Goal: Transaction & Acquisition: Purchase product/service

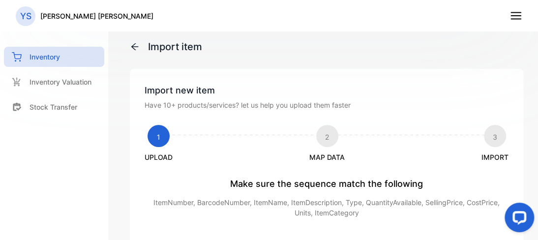
scroll to position [201, 0]
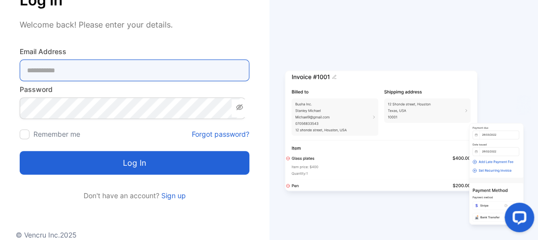
type Address-inputemail "**********"
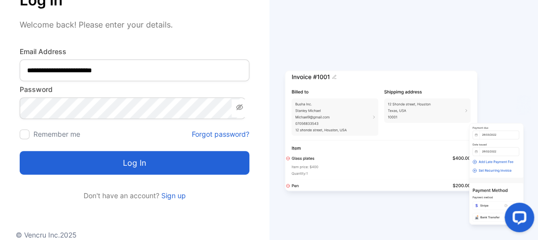
click at [128, 167] on button "Log in" at bounding box center [135, 163] width 230 height 24
click at [28, 120] on form "**********" at bounding box center [135, 110] width 230 height 128
click at [25, 141] on div "Log in" at bounding box center [135, 156] width 230 height 35
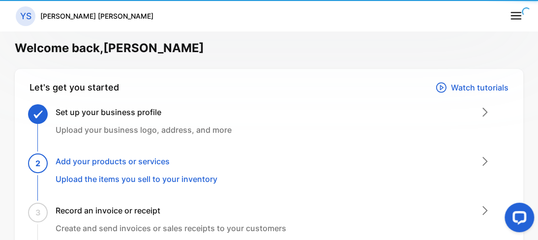
click at [25, 136] on div "Let's get you started Watch tutorials Set up your business profile Upload your …" at bounding box center [269, 192] width 508 height 246
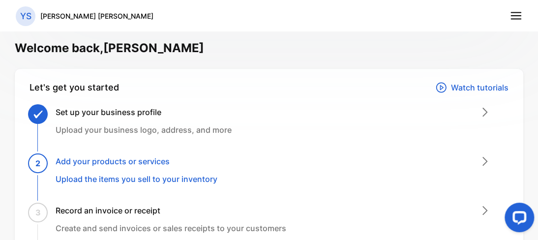
click at [195, 105] on div "Let's get you started Watch tutorials Set up your business profile Upload your …" at bounding box center [269, 192] width 508 height 246
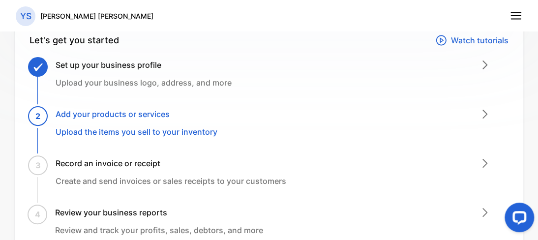
scroll to position [66, 0]
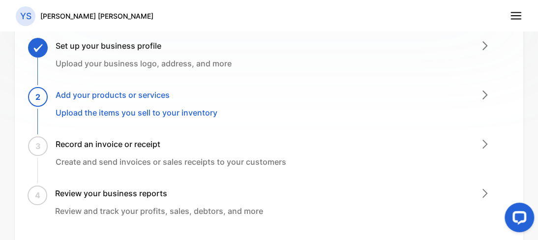
click at [93, 97] on h3 "Add your products or services" at bounding box center [137, 95] width 162 height 12
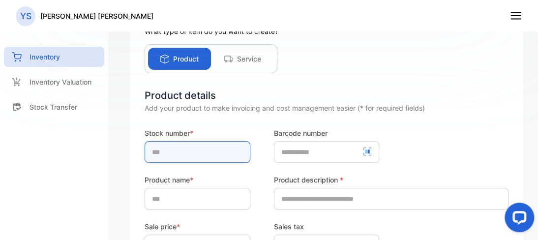
click at [165, 154] on input "text" at bounding box center [197, 152] width 106 height 22
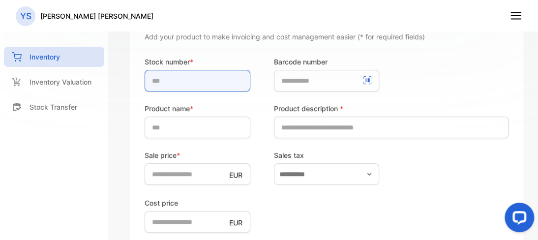
scroll to position [147, 0]
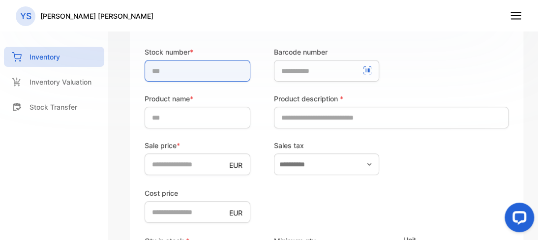
click at [164, 68] on input "text" at bounding box center [197, 71] width 106 height 22
type input "**********"
type input "*"
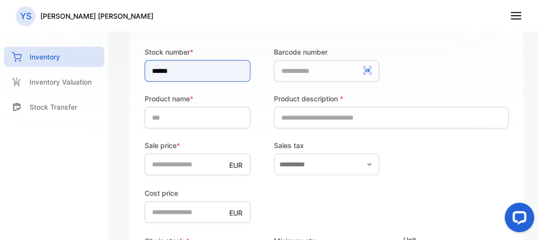
type input "******"
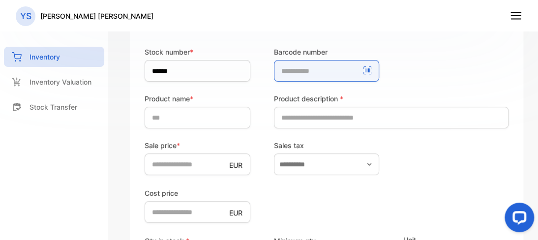
click at [295, 72] on number-inputBarcodeNumber "number" at bounding box center [327, 71] width 106 height 22
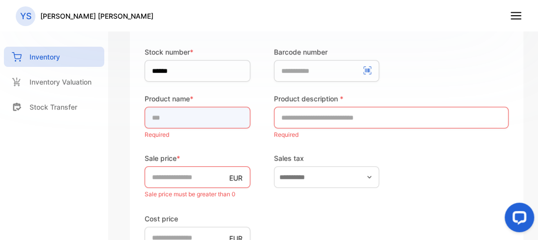
click at [238, 112] on input "text" at bounding box center [197, 118] width 106 height 22
paste input "******"
type input "*"
type input "******"
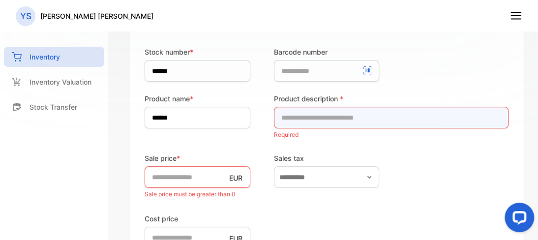
click at [313, 119] on input "text" at bounding box center [391, 118] width 234 height 22
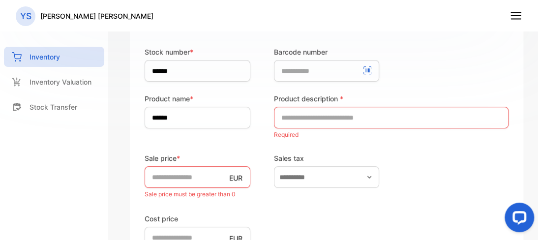
click at [305, 145] on form "Stock number * ****** Barcode number Product name * ****** Product description …" at bounding box center [326, 226] width 364 height 359
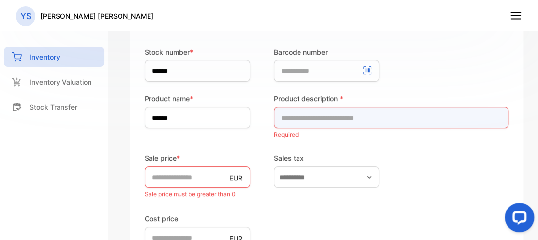
click at [308, 117] on input "text" at bounding box center [391, 118] width 234 height 22
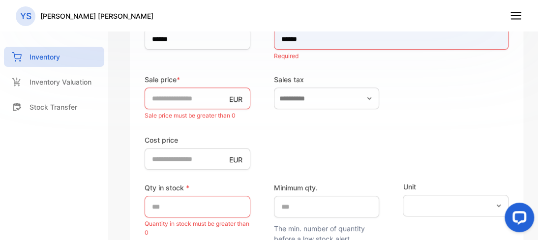
scroll to position [232, 0]
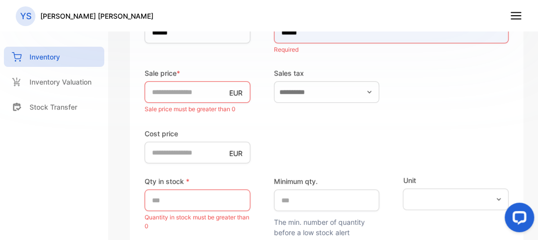
type input "******"
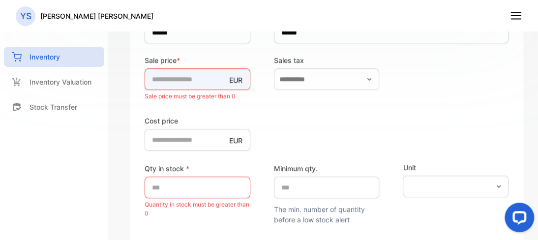
click at [191, 84] on input "*" at bounding box center [197, 79] width 106 height 22
type input "*"
type input "**"
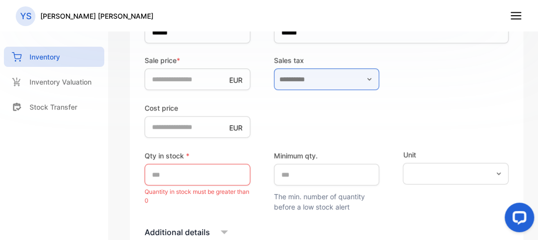
click at [361, 88] on input "text" at bounding box center [327, 79] width 106 height 22
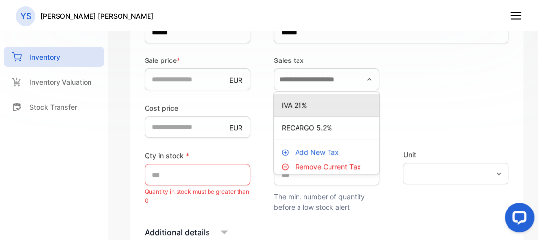
click at [329, 107] on p "IVA 21%" at bounding box center [329, 105] width 94 height 10
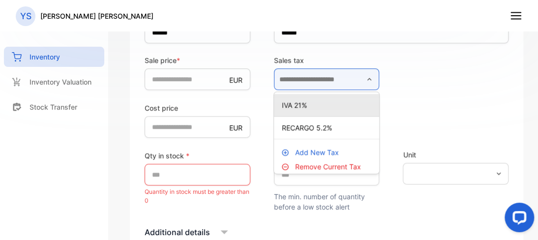
type input "*******"
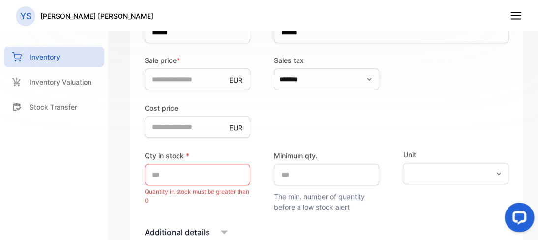
click at [189, 138] on form "Stock number * ****** Barcode number Product name * ****** Product description …" at bounding box center [326, 128] width 364 height 333
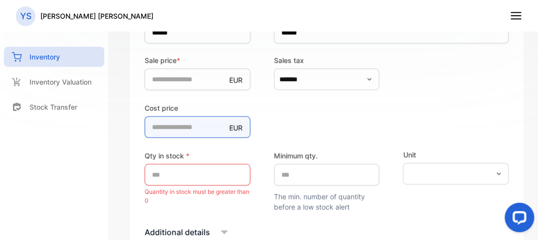
click at [191, 128] on price-inputcostofitem "*" at bounding box center [197, 127] width 106 height 22
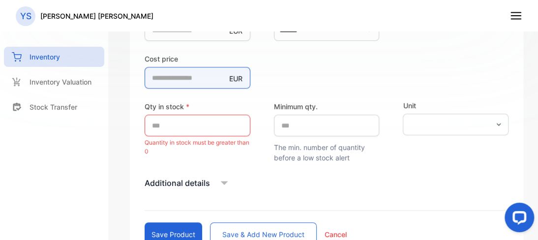
scroll to position [289, 0]
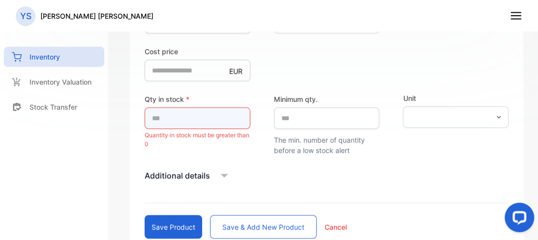
click at [209, 117] on input "*" at bounding box center [197, 118] width 106 height 22
paste input "******"
type input "******"
click at [339, 45] on div "Cost price EUR *" at bounding box center [326, 63] width 364 height 36
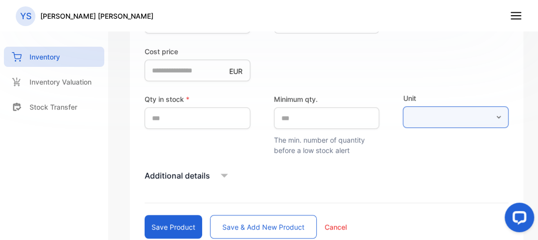
click at [414, 122] on input "text" at bounding box center [455, 117] width 106 height 22
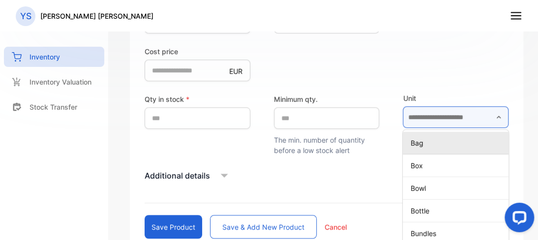
click at [419, 119] on input "text" at bounding box center [455, 117] width 106 height 22
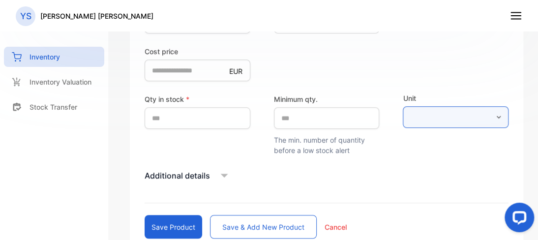
scroll to position [357, 0]
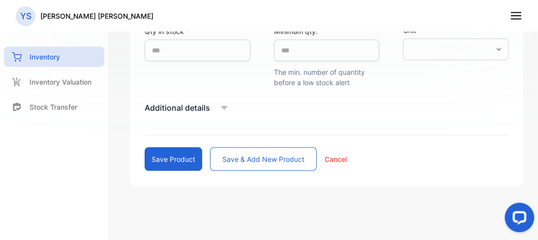
click at [188, 158] on button "Save product" at bounding box center [172, 159] width 57 height 24
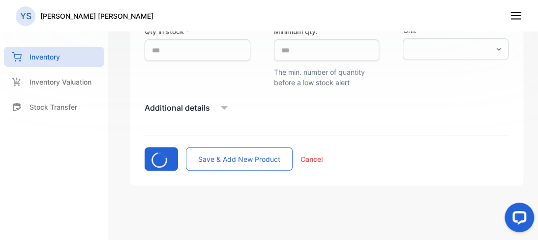
type input "*"
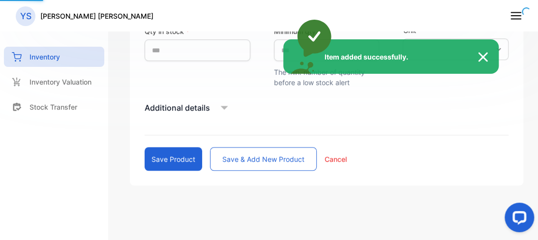
scroll to position [126, 0]
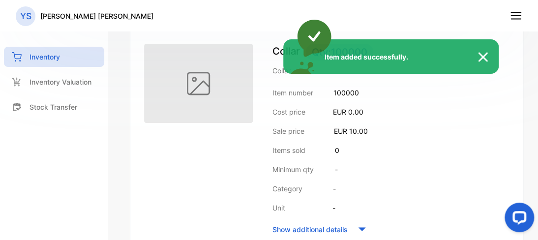
drag, startPoint x: 533, startPoint y: 91, endPoint x: 531, endPoint y: 73, distance: 17.8
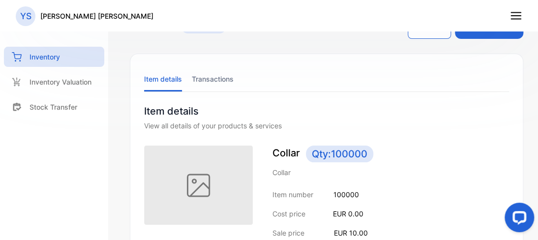
scroll to position [0, 0]
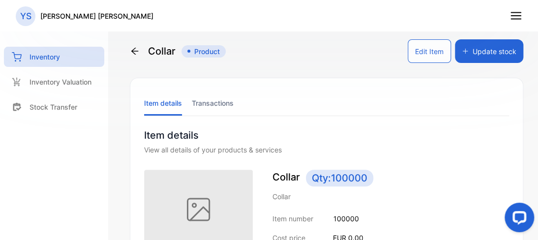
click at [122, 46] on div "Collar Product Edit Item Update stock Item details Transactions Item details Vi…" at bounding box center [326, 120] width 423 height 240
click at [129, 50] on div "Collar Product Edit Item Update stock Item details Transactions Item details Vi…" at bounding box center [326, 120] width 423 height 240
click at [130, 50] on div "Collar Product Edit Item Update stock Item details Transactions Item details Vi…" at bounding box center [326, 120] width 423 height 240
click at [132, 50] on icon at bounding box center [135, 51] width 10 height 10
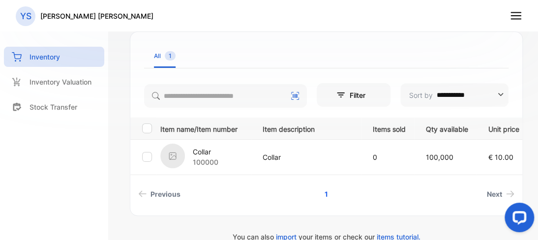
scroll to position [201, 0]
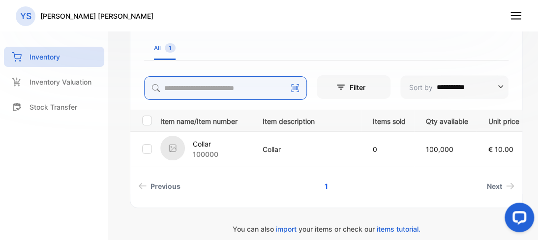
click at [200, 85] on input "search" at bounding box center [225, 88] width 163 height 24
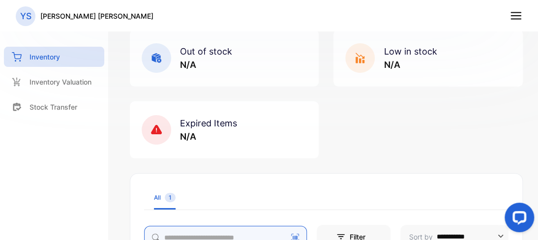
scroll to position [150, 0]
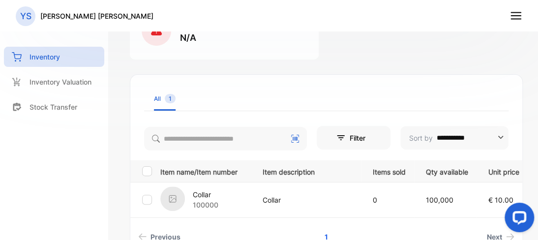
click at [311, 197] on p "Collar" at bounding box center [307, 200] width 90 height 10
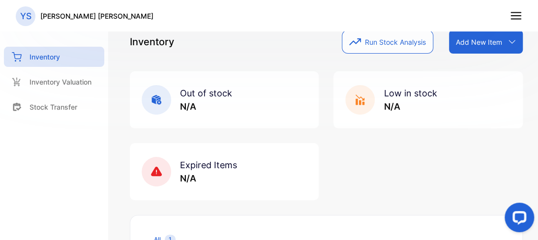
scroll to position [0, 0]
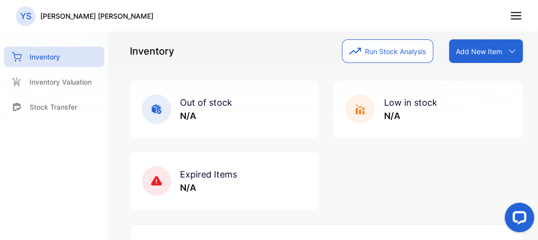
click at [478, 53] on p "Add New Item" at bounding box center [479, 51] width 46 height 10
click at [401, 73] on div "**********" at bounding box center [326, 236] width 393 height 395
click at [391, 56] on button "Run Stock Analysis" at bounding box center [387, 51] width 91 height 24
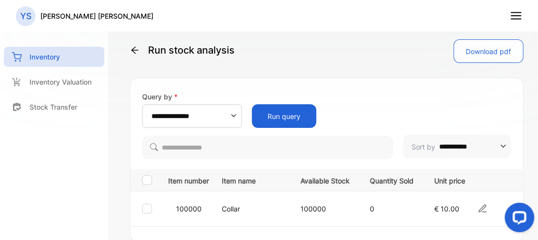
click at [509, 22] on nav "YS [PERSON_NAME] [PERSON_NAME]" at bounding box center [269, 15] width 538 height 31
click at [514, 17] on icon at bounding box center [515, 15] width 13 height 13
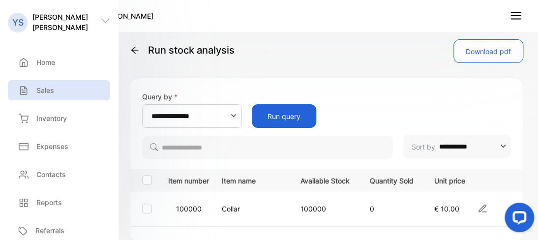
click at [55, 93] on div "Sales" at bounding box center [59, 90] width 102 height 20
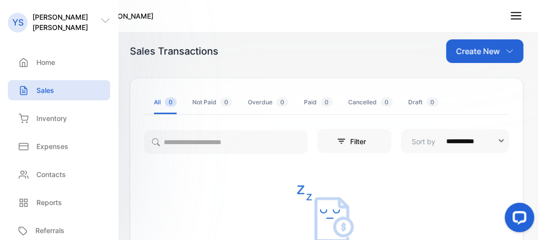
scroll to position [49, 0]
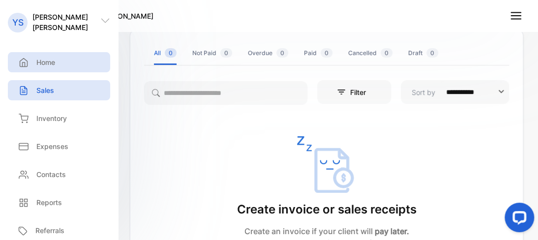
click at [64, 59] on div "Home" at bounding box center [59, 62] width 102 height 20
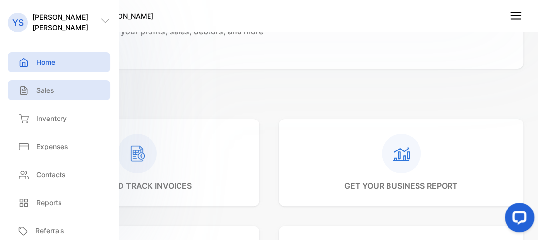
click at [71, 83] on div "Sales" at bounding box center [59, 90] width 102 height 20
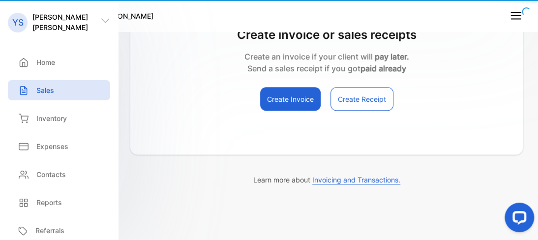
scroll to position [224, 0]
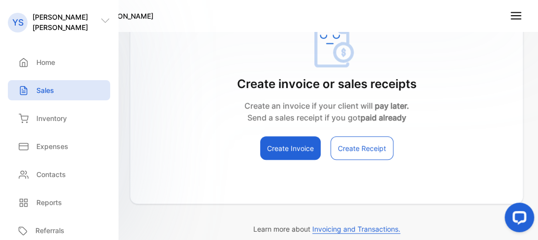
click at [300, 159] on button "Create Invoice" at bounding box center [290, 148] width 60 height 24
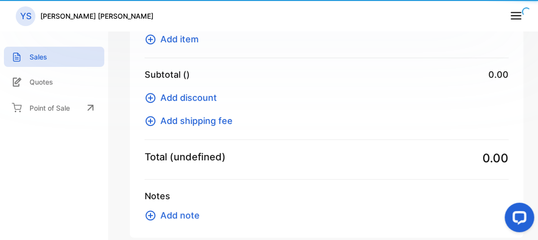
scroll to position [128, 0]
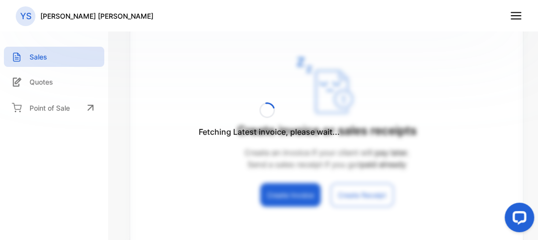
click at [385, 187] on div "Fetching Latest invoice, please wait..." at bounding box center [269, 120] width 538 height 240
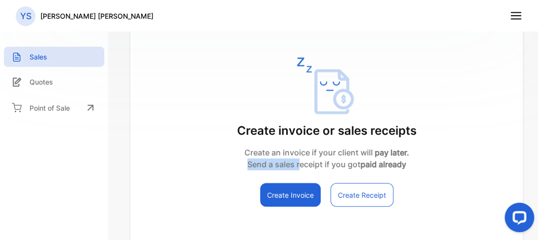
drag, startPoint x: 244, startPoint y: 168, endPoint x: 295, endPoint y: 168, distance: 51.1
click at [295, 168] on p "Send a sales receipt if you got paid already" at bounding box center [326, 164] width 179 height 12
click at [356, 191] on button "Create Receipt" at bounding box center [361, 195] width 63 height 24
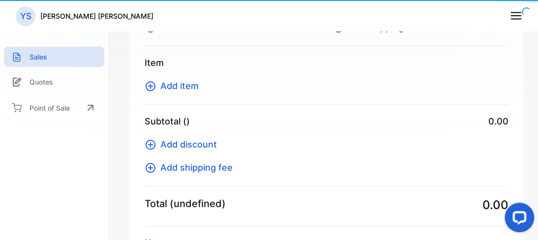
scroll to position [82, 0]
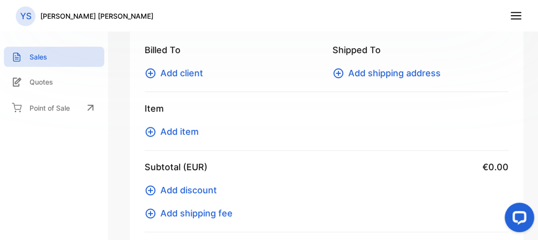
click at [192, 78] on span "Add client" at bounding box center [181, 72] width 43 height 13
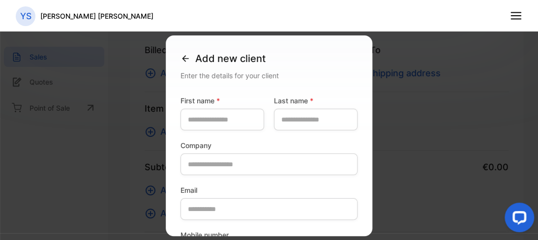
click at [180, 55] on icon at bounding box center [185, 59] width 10 height 10
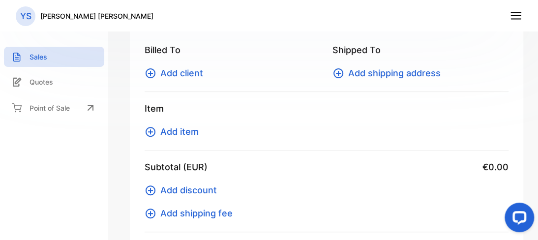
click at [193, 127] on span "Add item" at bounding box center [179, 131] width 38 height 13
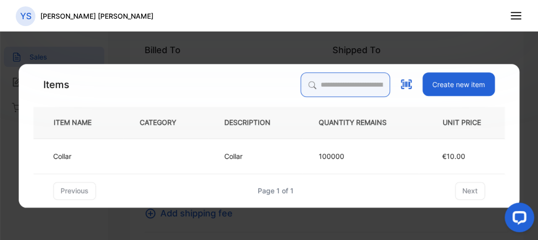
click at [308, 83] on input "search" at bounding box center [344, 84] width 89 height 25
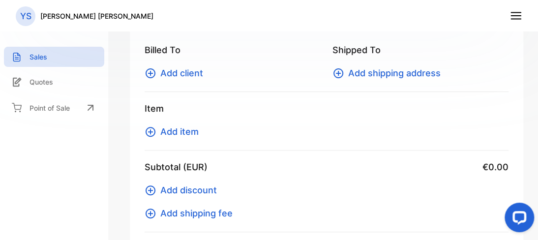
click at [211, 123] on div "Item Add item" at bounding box center [326, 126] width 364 height 49
click at [204, 127] on div "Add item" at bounding box center [326, 131] width 364 height 13
click at [192, 131] on span "Add item" at bounding box center [179, 131] width 38 height 13
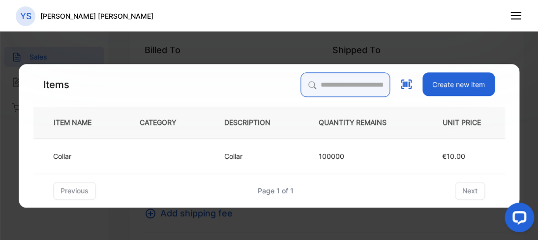
click at [361, 80] on input "search" at bounding box center [344, 84] width 89 height 25
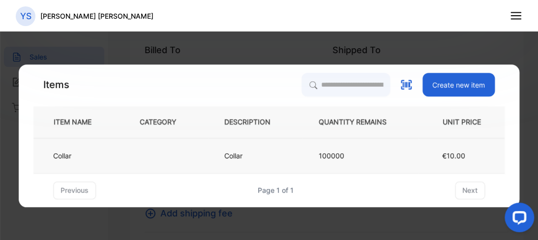
click at [145, 158] on td at bounding box center [165, 155] width 85 height 35
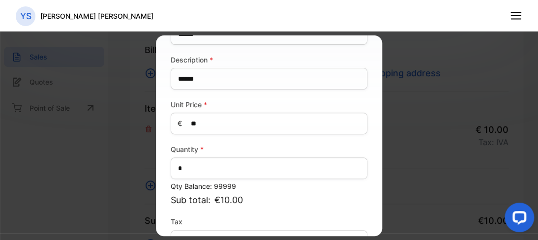
scroll to position [188, 0]
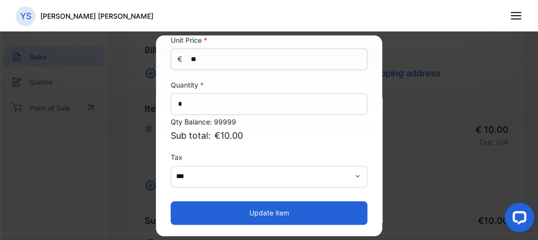
click at [296, 217] on button "Update item" at bounding box center [269, 213] width 197 height 24
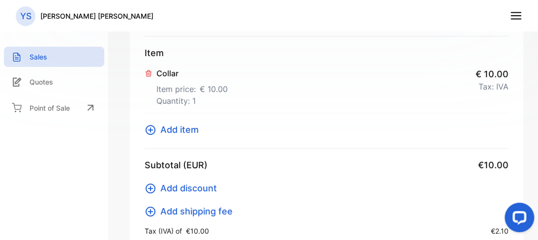
scroll to position [113, 0]
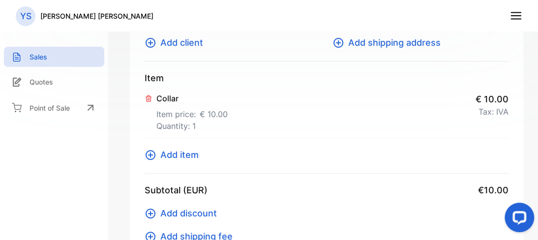
click at [185, 152] on span "Add item" at bounding box center [179, 154] width 38 height 13
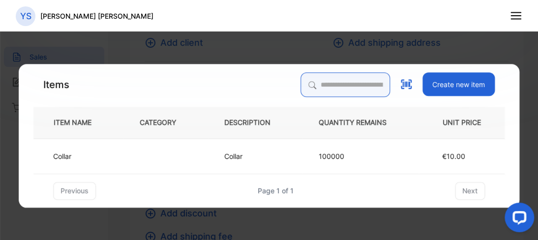
click at [308, 85] on input "search" at bounding box center [344, 84] width 89 height 25
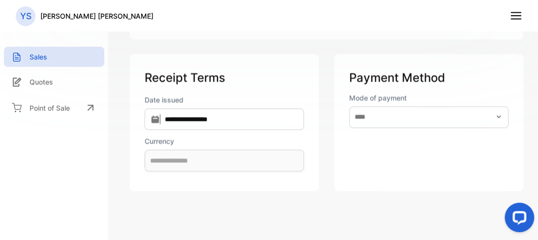
scroll to position [443, 0]
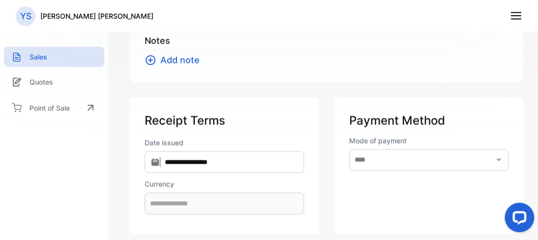
drag, startPoint x: 531, startPoint y: 103, endPoint x: 36, endPoint y: 6, distance: 504.7
click at [303, 116] on div "**********" at bounding box center [224, 165] width 189 height 137
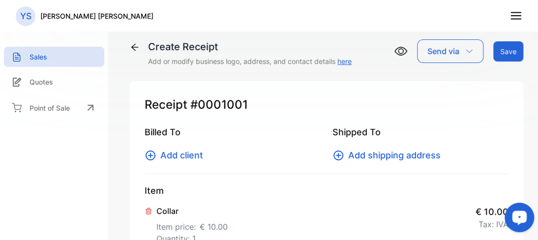
click at [394, 48] on icon at bounding box center [400, 51] width 13 height 13
drag, startPoint x: 533, startPoint y: 50, endPoint x: 533, endPoint y: 35, distance: 14.8
click at [178, 157] on span "Add client" at bounding box center [181, 154] width 43 height 13
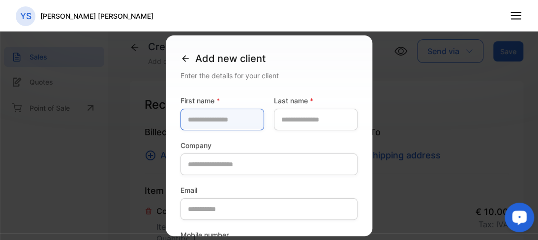
click at [188, 116] on name-inputfirstname "text" at bounding box center [222, 120] width 84 height 22
type name-inputfirstname "*********"
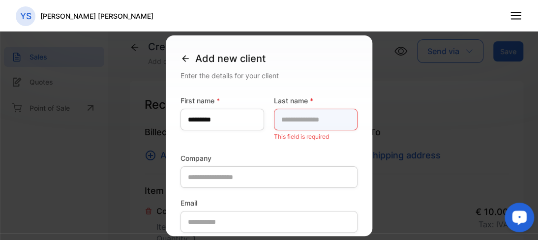
click at [310, 115] on name-inputlastname "text" at bounding box center [316, 120] width 84 height 22
type name-inputlastname "*********"
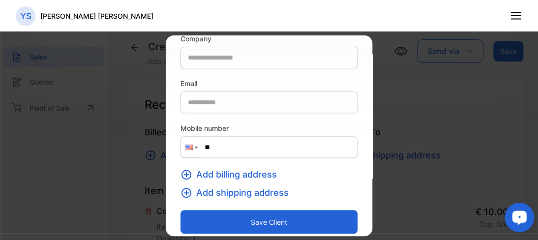
scroll to position [116, 0]
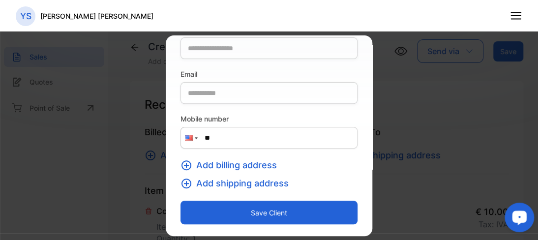
click at [277, 141] on input "**" at bounding box center [268, 138] width 177 height 22
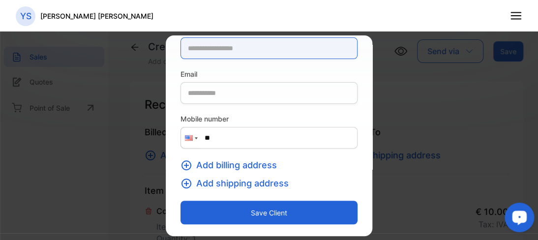
click at [244, 48] on input "text" at bounding box center [268, 48] width 177 height 22
type input "**"
click at [253, 52] on input "**" at bounding box center [268, 48] width 177 height 22
click at [252, 52] on input "**" at bounding box center [268, 48] width 177 height 22
click at [251, 52] on input "**" at bounding box center [268, 48] width 177 height 22
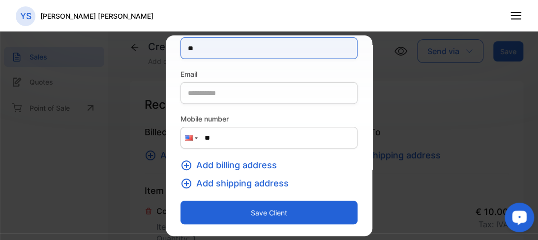
click at [251, 52] on input "**" at bounding box center [268, 48] width 177 height 22
type input "*******"
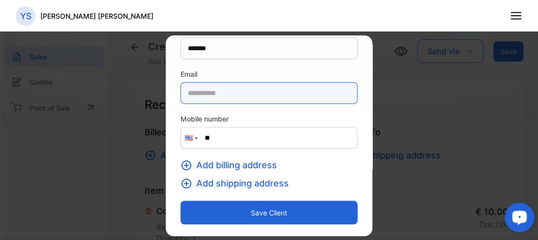
click at [237, 92] on input "email" at bounding box center [268, 93] width 177 height 22
type input "**********"
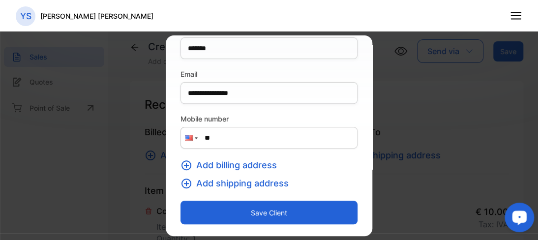
click at [234, 166] on span "Add billing address" at bounding box center [236, 164] width 81 height 13
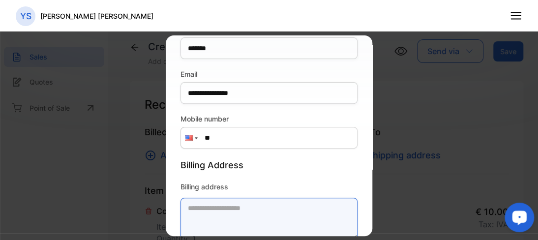
click at [214, 205] on textarea "Billing address" at bounding box center [268, 219] width 177 height 42
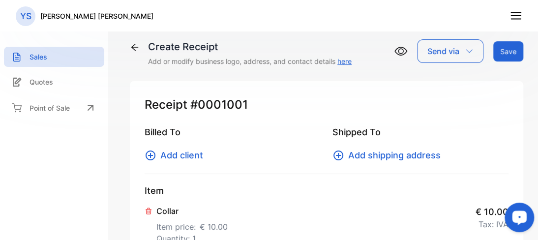
click at [196, 158] on span "Add client" at bounding box center [181, 154] width 43 height 13
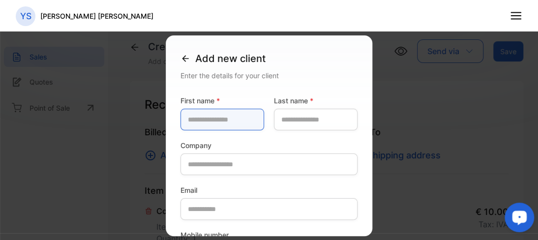
click at [216, 117] on name-inputfirstname "text" at bounding box center [222, 120] width 84 height 22
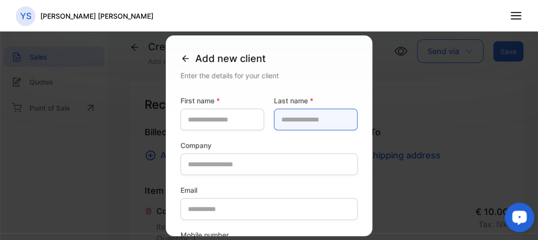
click at [303, 121] on name-inputlastname "text" at bounding box center [316, 120] width 84 height 22
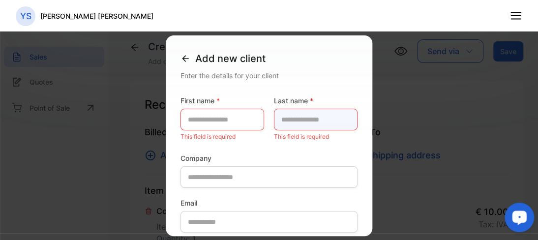
type name-inputlastname "*********"
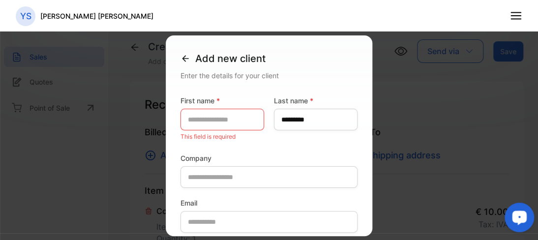
click at [228, 131] on p "This field is required" at bounding box center [222, 136] width 84 height 13
click at [215, 115] on name-inputfirstname "text" at bounding box center [222, 120] width 84 height 22
type name-inputfirstname "*********"
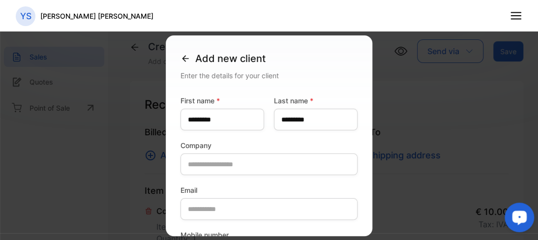
drag, startPoint x: 211, startPoint y: 129, endPoint x: 216, endPoint y: 141, distance: 13.4
click at [214, 141] on label "Company" at bounding box center [268, 145] width 177 height 10
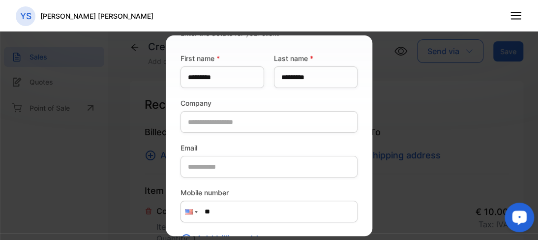
scroll to position [45, 0]
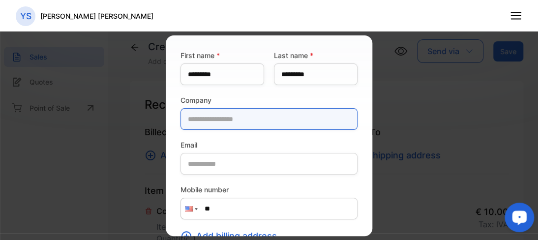
click at [253, 128] on input "text" at bounding box center [268, 119] width 177 height 22
type input "******"
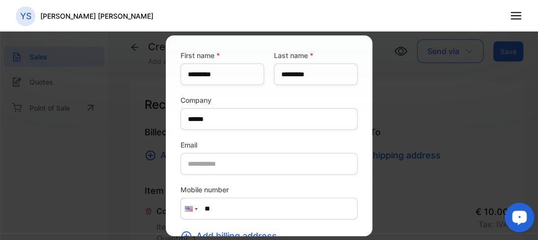
click at [231, 151] on div "Email" at bounding box center [268, 157] width 177 height 45
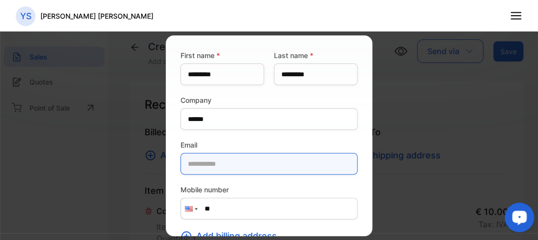
click at [228, 163] on input "email" at bounding box center [268, 164] width 177 height 22
type input "**********"
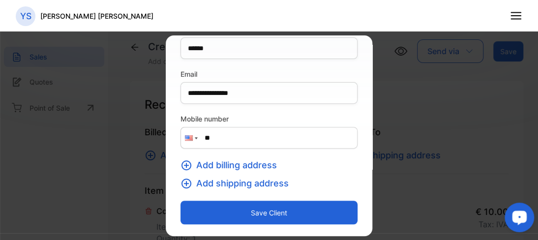
click at [226, 140] on input "**" at bounding box center [268, 138] width 177 height 22
click at [217, 163] on span "Add billing address" at bounding box center [236, 164] width 81 height 13
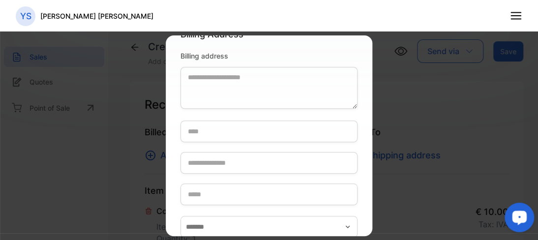
scroll to position [255, 0]
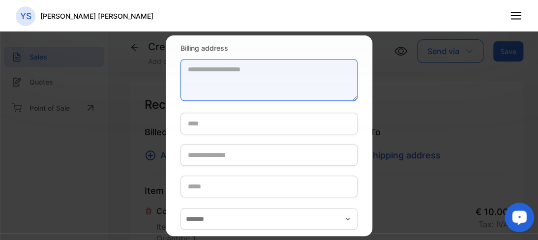
click at [206, 65] on textarea "Billing address" at bounding box center [268, 80] width 177 height 42
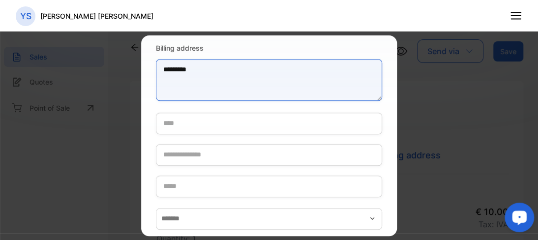
type textarea "*********"
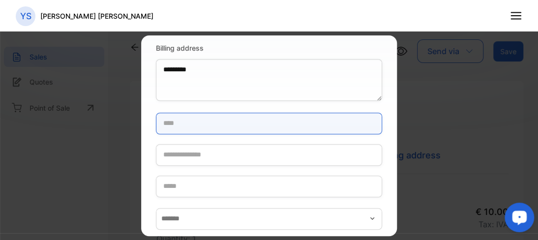
click at [248, 124] on input "text" at bounding box center [269, 124] width 226 height 22
type input "*******"
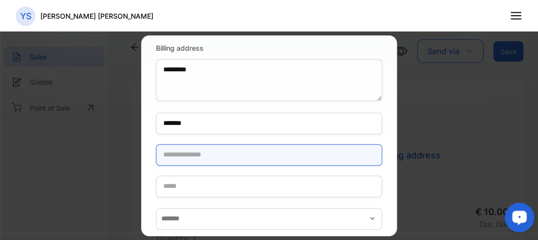
click at [230, 148] on input "text" at bounding box center [269, 155] width 226 height 22
type input "*****"
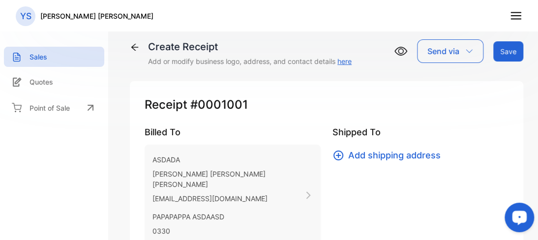
click at [286, 144] on div "ASDADA [PERSON_NAME] [PERSON_NAME] [PERSON_NAME] [EMAIL_ADDRESS][DOMAIN_NAME] P…" at bounding box center [232, 194] width 176 height 101
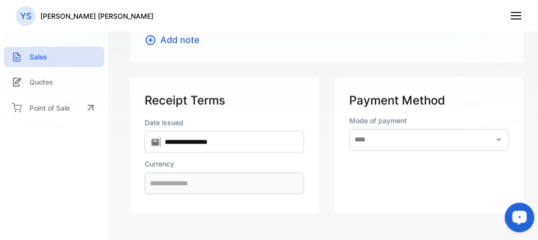
scroll to position [565, 0]
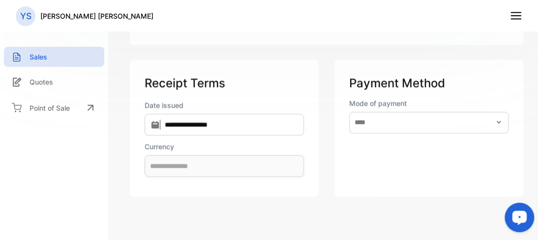
drag, startPoint x: 533, startPoint y: 59, endPoint x: 8, endPoint y: 20, distance: 525.9
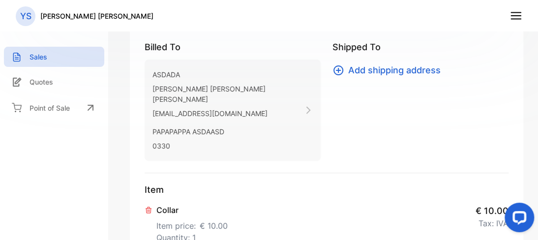
scroll to position [0, 0]
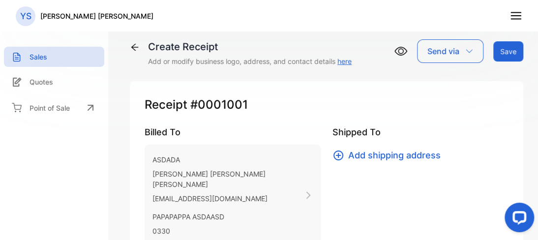
click at [495, 53] on button "Save" at bounding box center [508, 51] width 30 height 20
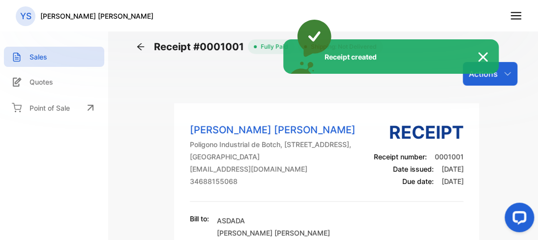
click at [481, 58] on img at bounding box center [488, 57] width 22 height 12
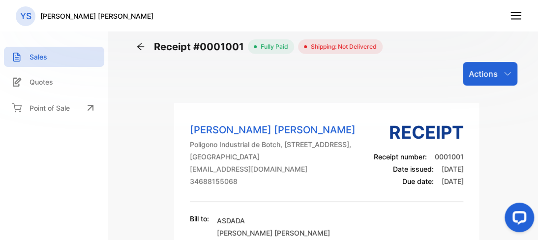
click at [477, 80] on div "Actions" at bounding box center [489, 74] width 55 height 24
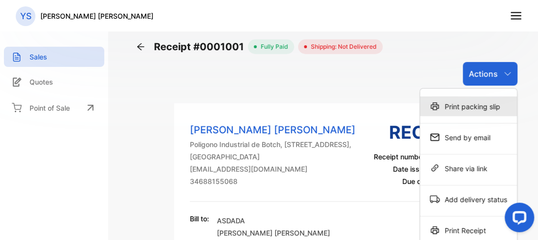
click at [488, 110] on div "Print packing slip" at bounding box center [468, 106] width 97 height 20
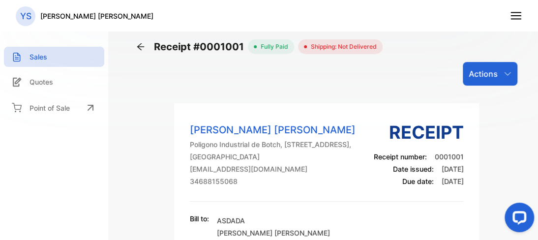
click at [486, 71] on p "Actions" at bounding box center [482, 74] width 29 height 12
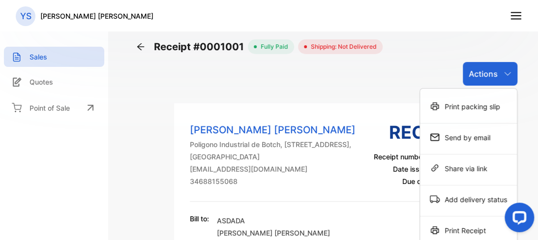
click at [493, 73] on div "Actions" at bounding box center [489, 74] width 55 height 24
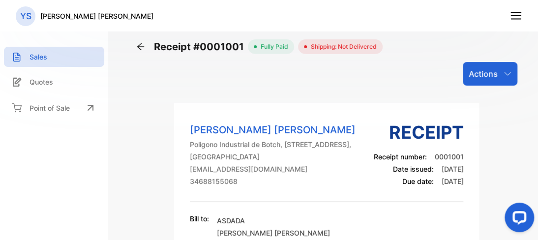
click at [493, 73] on div "Actions" at bounding box center [489, 74] width 55 height 24
click at [470, 68] on p "Actions" at bounding box center [482, 74] width 29 height 12
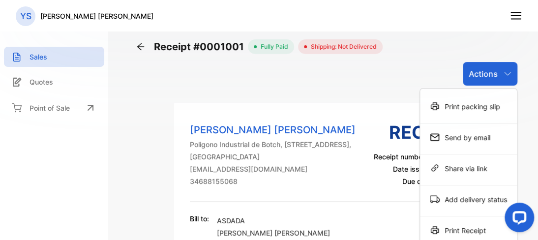
click at [466, 222] on div "Print Receipt" at bounding box center [468, 230] width 97 height 20
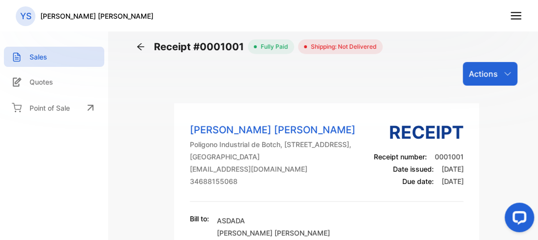
click at [213, 41] on span "Receipt #0001001" at bounding box center [201, 46] width 94 height 15
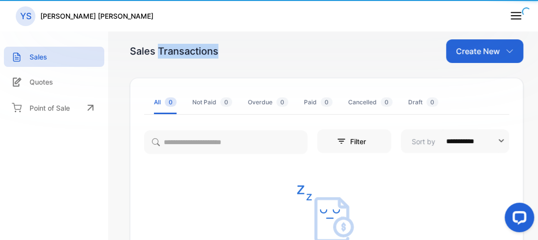
click at [213, 41] on div "Sales Transactions Create New" at bounding box center [326, 51] width 393 height 24
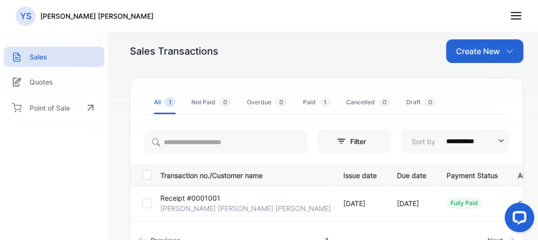
click at [278, 126] on div at bounding box center [225, 140] width 163 height 28
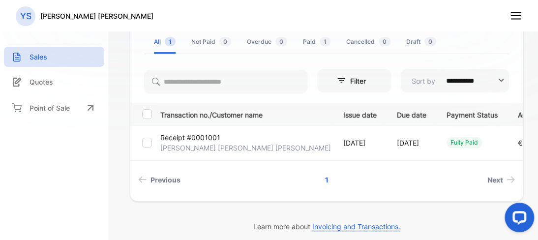
scroll to position [75, 0]
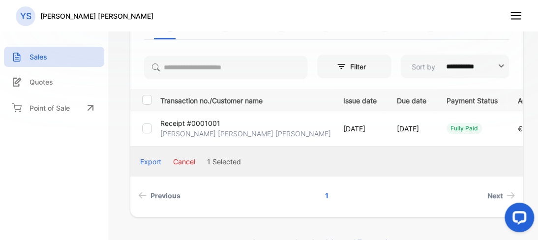
click at [150, 132] on div at bounding box center [147, 128] width 10 height 10
click at [149, 132] on div at bounding box center [147, 128] width 10 height 10
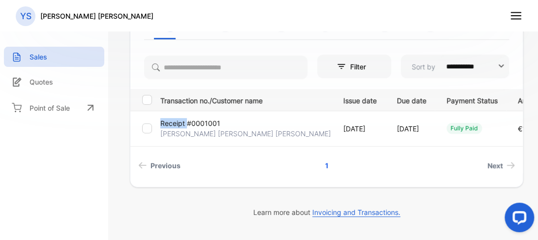
click at [76, 80] on div "Quotes" at bounding box center [54, 82] width 100 height 20
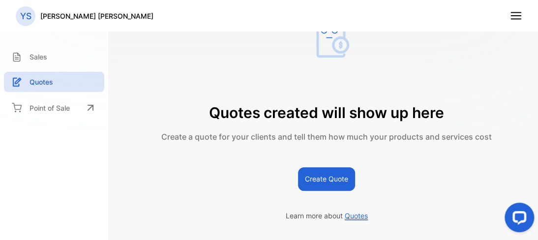
click at [53, 54] on div "Sales" at bounding box center [54, 57] width 100 height 20
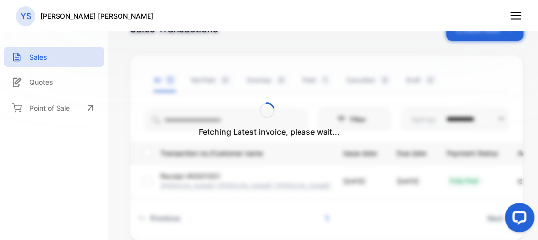
click at [516, 14] on icon at bounding box center [515, 15] width 13 height 13
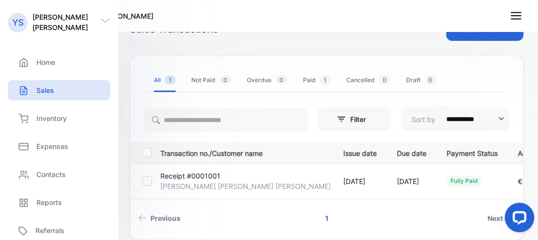
click at [105, 23] on icon at bounding box center [105, 21] width 10 height 10
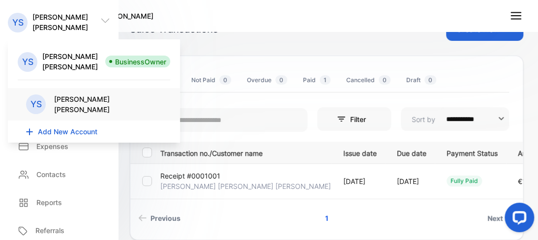
click at [151, 56] on div "BusinessOwner" at bounding box center [137, 62] width 65 height 12
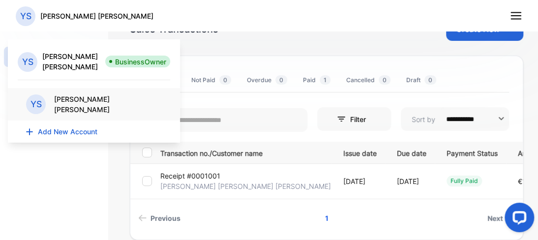
click at [102, 16] on p "[PERSON_NAME] [PERSON_NAME]" at bounding box center [96, 16] width 113 height 10
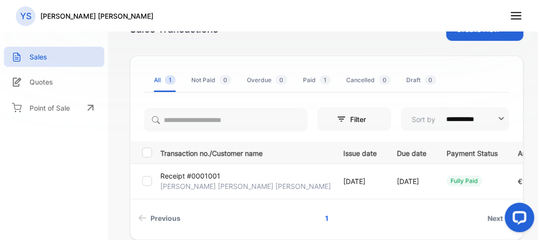
click at [163, 11] on nav "YS [PERSON_NAME] [PERSON_NAME]" at bounding box center [269, 15] width 538 height 31
click at [511, 16] on line at bounding box center [516, 16] width 10 height 0
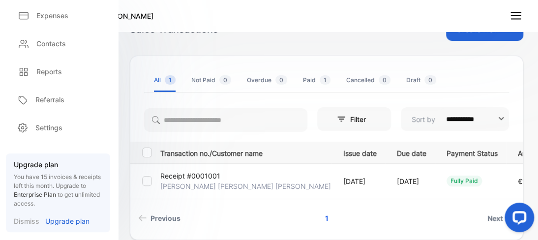
scroll to position [166, 0]
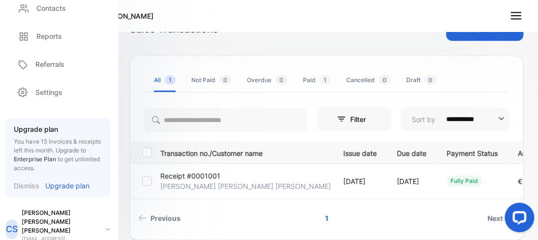
click at [43, 101] on div "Settings" at bounding box center [59, 92] width 98 height 20
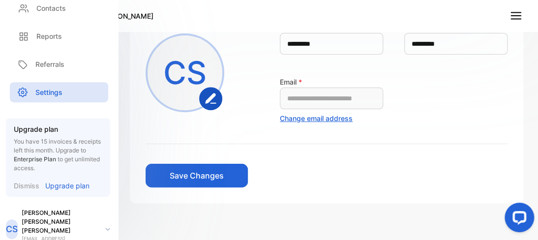
scroll to position [134, 0]
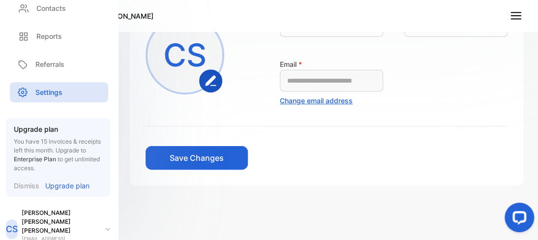
click at [69, 235] on p "[EMAIL_ADDRESS][DOMAIN_NAME]" at bounding box center [60, 242] width 76 height 15
click at [110, 228] on icon at bounding box center [108, 229] width 4 height 2
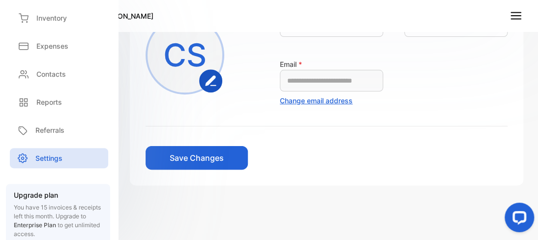
scroll to position [166, 0]
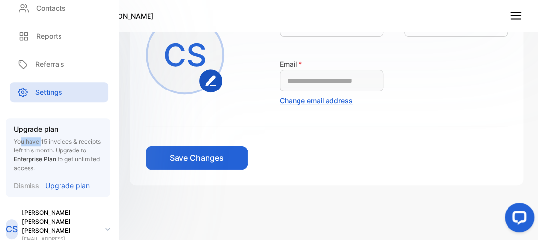
drag, startPoint x: 21, startPoint y: 139, endPoint x: 41, endPoint y: 135, distance: 21.1
click at [41, 135] on div "Upgrade plan You have 15 invoices & receipts left this month. Upgrade to Enterp…" at bounding box center [58, 157] width 88 height 67
drag, startPoint x: 57, startPoint y: 148, endPoint x: 85, endPoint y: 144, distance: 27.5
click at [85, 144] on p "You have 15 invoices & receipts left this month. Upgrade to Enterprise Plan to …" at bounding box center [58, 154] width 88 height 35
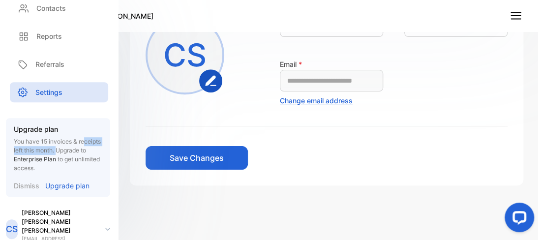
click at [85, 144] on p "You have 15 invoices & receipts left this month. Upgrade to Enterprise Plan to …" at bounding box center [58, 154] width 88 height 35
drag, startPoint x: 16, startPoint y: 138, endPoint x: 66, endPoint y: 139, distance: 50.6
click at [66, 139] on p "You have 15 invoices & receipts left this month. Upgrade to Enterprise Plan to …" at bounding box center [58, 154] width 88 height 35
click at [67, 183] on p "Upgrade plan" at bounding box center [67, 185] width 44 height 10
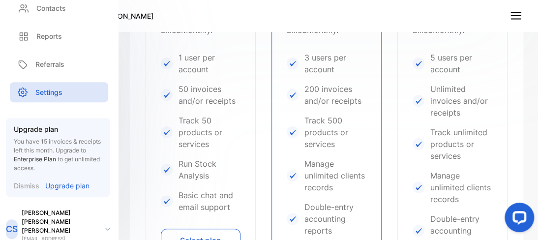
scroll to position [379, 0]
